Goal: Task Accomplishment & Management: Manage account settings

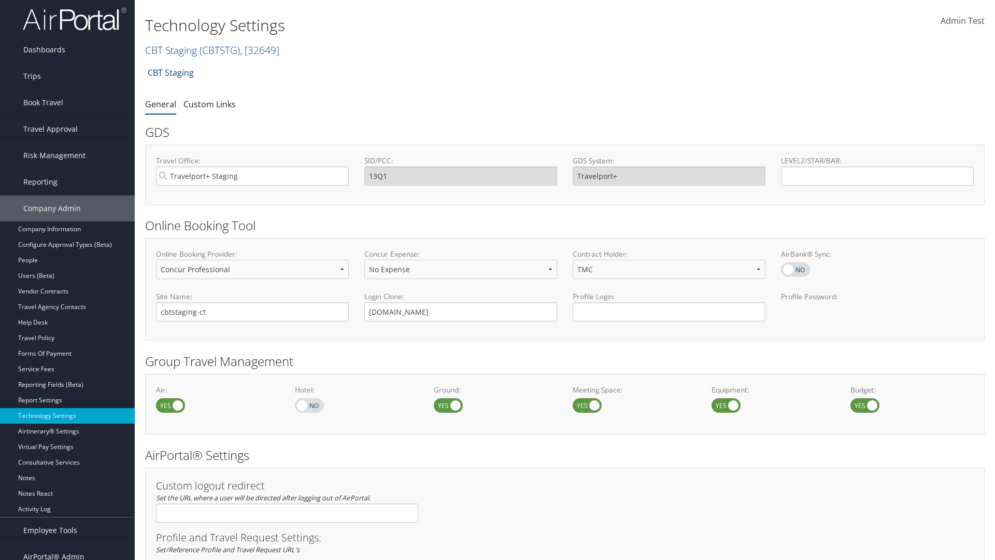
select select "4"
click at [171, 50] on link "CBT Staging ( CBTSTG ) , [ 32649 ]" at bounding box center [212, 50] width 134 height 14
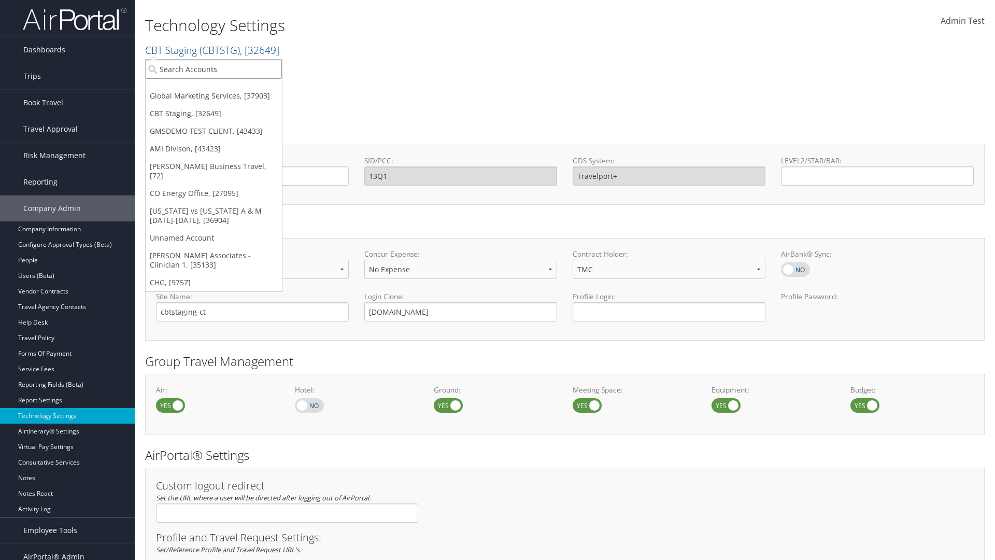
click at [214, 69] on input "search" at bounding box center [214, 69] width 136 height 19
type input "GMSDEMO TEST CLIENT"
click at [242, 88] on div "GMSDEMO TEST CLIENT (GMSDEMOCHILDR), [43433]" at bounding box center [242, 87] width 205 height 9
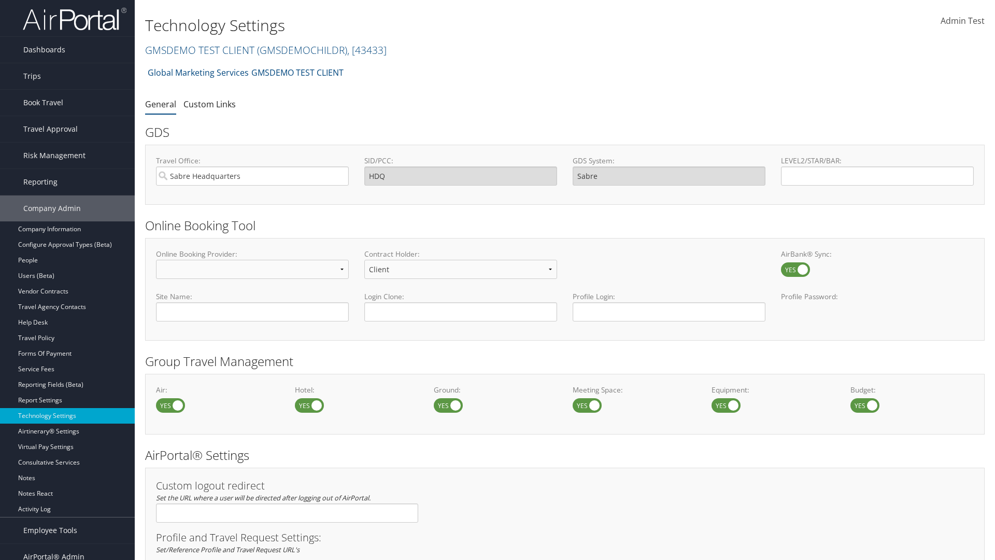
scroll to position [351, 0]
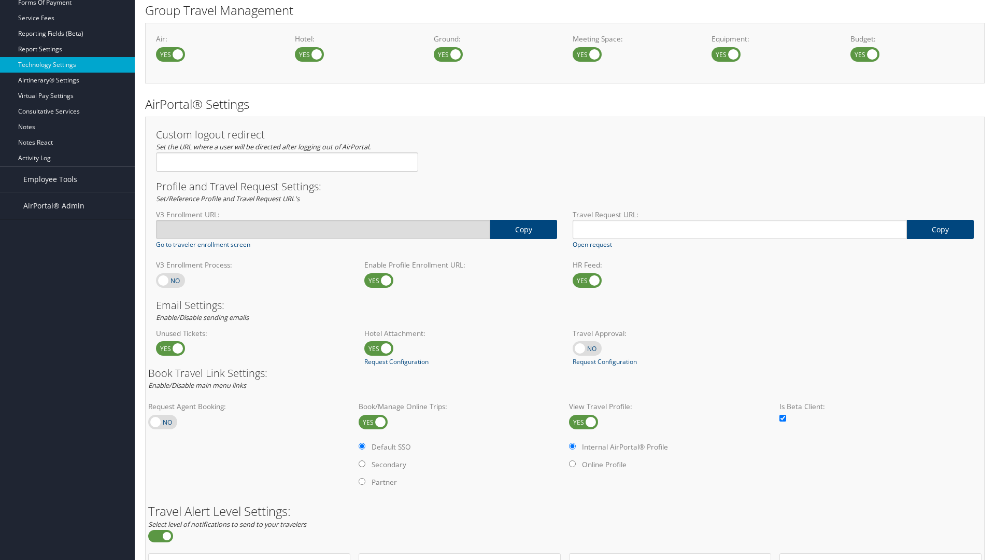
click at [170, 280] on label at bounding box center [170, 280] width 29 height 15
click at [168, 280] on input "checkbox" at bounding box center [164, 281] width 7 height 7
checkbox input "true"
type input "[URL][DOMAIN_NAME]"
click at [170, 280] on label at bounding box center [170, 280] width 29 height 15
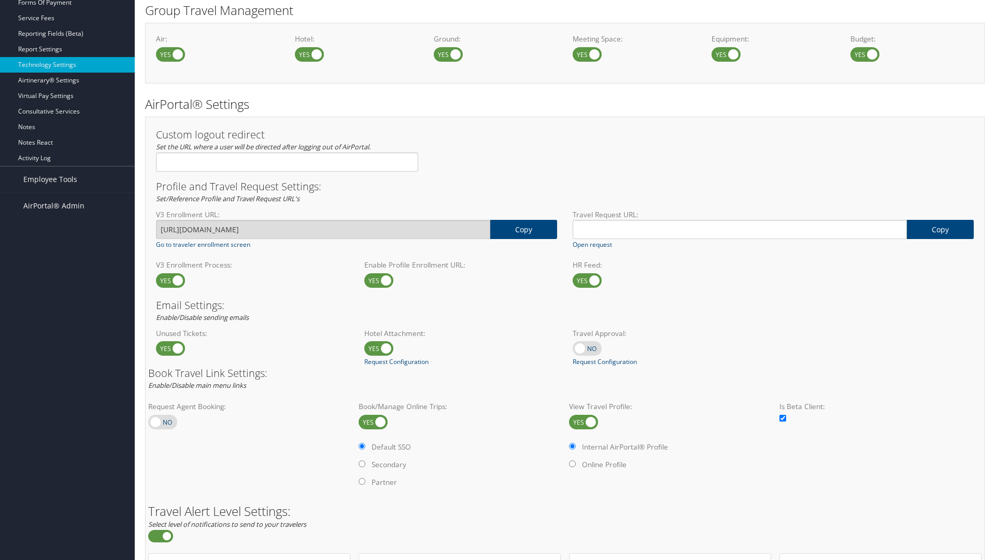
click at [168, 280] on input "checkbox" at bounding box center [164, 281] width 7 height 7
checkbox input "false"
